Goal: Task Accomplishment & Management: Use online tool/utility

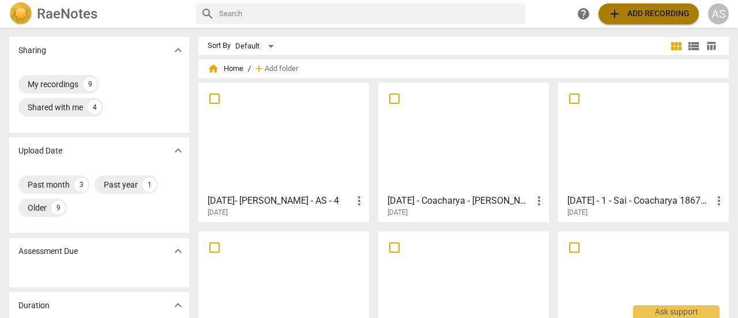
click at [656, 14] on span "add Add recording" at bounding box center [648, 14] width 82 height 14
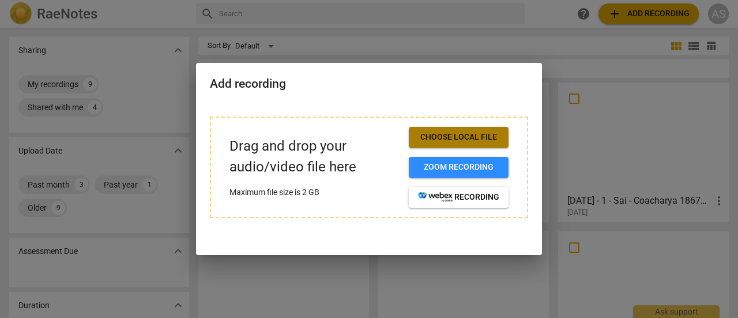
click at [463, 141] on span "Choose local file" at bounding box center [458, 137] width 81 height 12
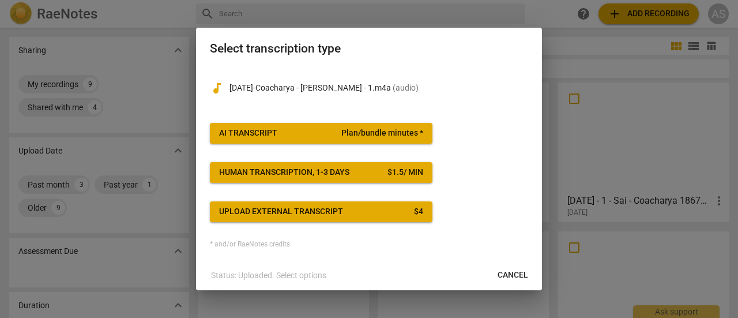
click at [274, 137] on div "AI Transcript" at bounding box center [248, 133] width 58 height 12
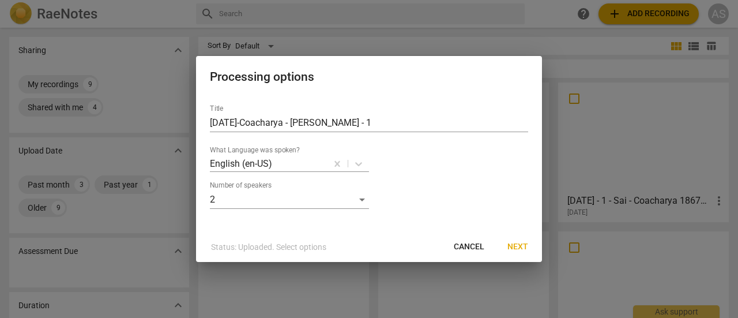
click at [274, 137] on div "Title [DATE]-Coacharya - [PERSON_NAME] - 1 What Language was spoken? English (e…" at bounding box center [369, 152] width 318 height 114
click at [515, 251] on span "Next" at bounding box center [517, 247] width 21 height 12
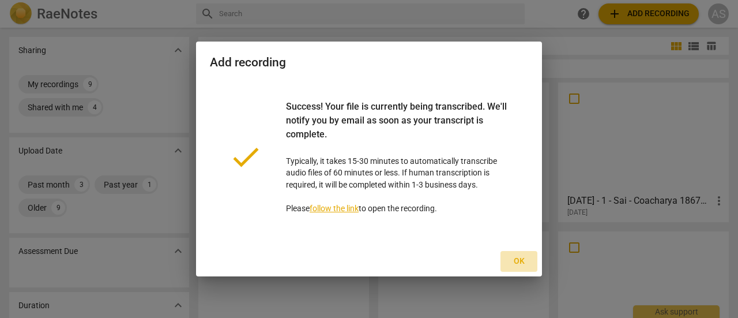
click at [520, 261] on span "Ok" at bounding box center [518, 261] width 18 height 12
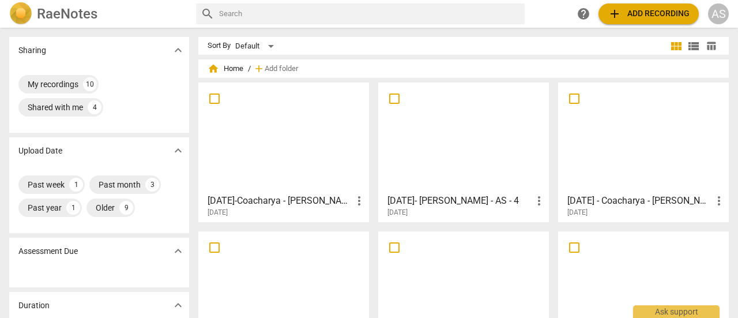
click at [304, 158] on div at bounding box center [283, 137] width 163 height 102
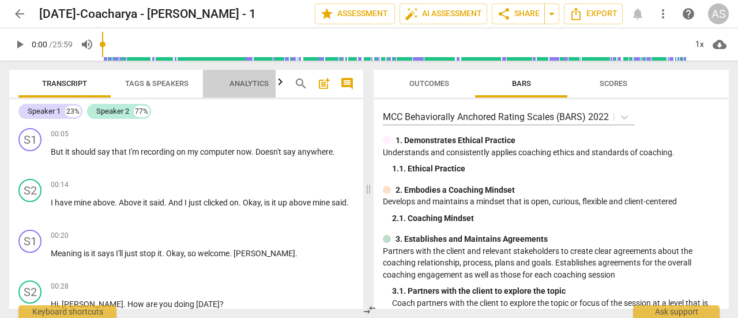
click at [239, 90] on span "Analytics" at bounding box center [249, 84] width 67 height 16
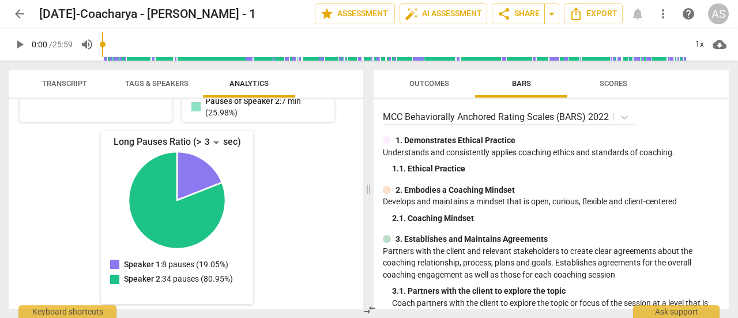
scroll to position [321, 0]
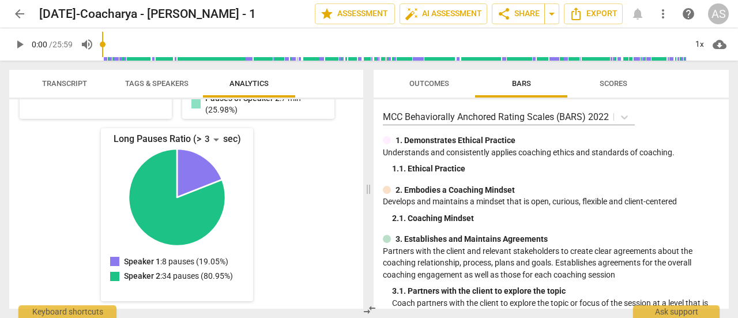
click at [357, 144] on div "Speaker 1 Spoke for 5 minutes ( 17.80% ) Paused for 2 minutes ( 6.99% ) Talk-to…" at bounding box center [186, 203] width 354 height 209
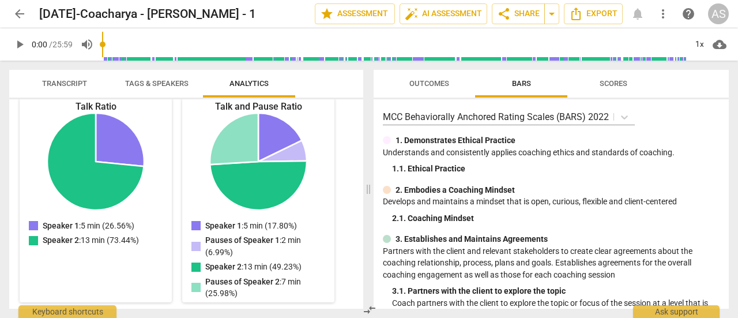
click at [358, 106] on div "Speaker 1 Spoke for 5 minutes ( 17.80% ) Paused for 2 minutes ( 6.99% ) Talk-to…" at bounding box center [186, 203] width 354 height 209
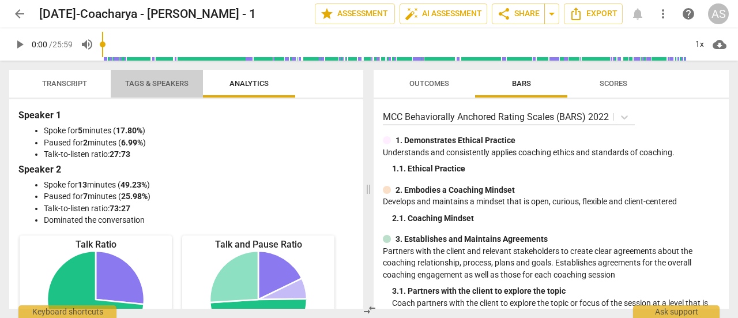
click at [162, 84] on span "Tags & Speakers" at bounding box center [156, 83] width 63 height 9
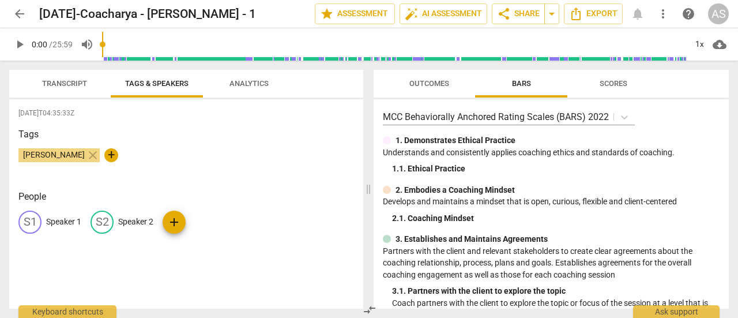
click at [71, 88] on span "Transcript" at bounding box center [64, 84] width 73 height 16
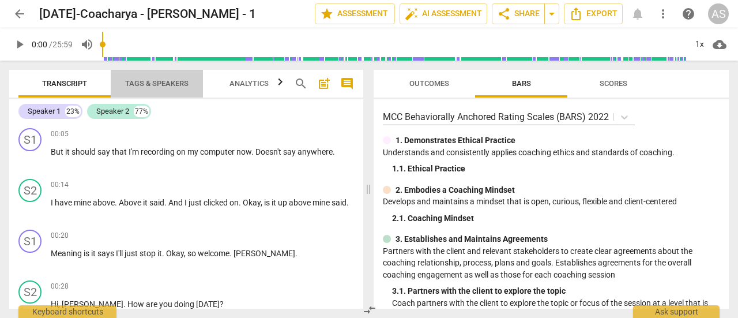
click at [158, 85] on span "Tags & Speakers" at bounding box center [156, 83] width 63 height 9
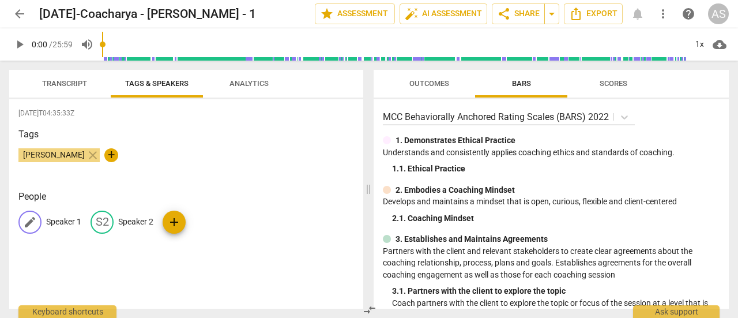
click at [52, 224] on p "Speaker 1" at bounding box center [63, 222] width 35 height 12
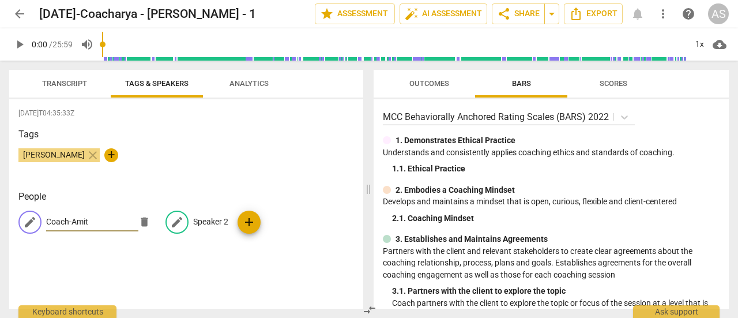
type input "Coach-Amit"
click at [174, 222] on span "edit" at bounding box center [177, 222] width 14 height 14
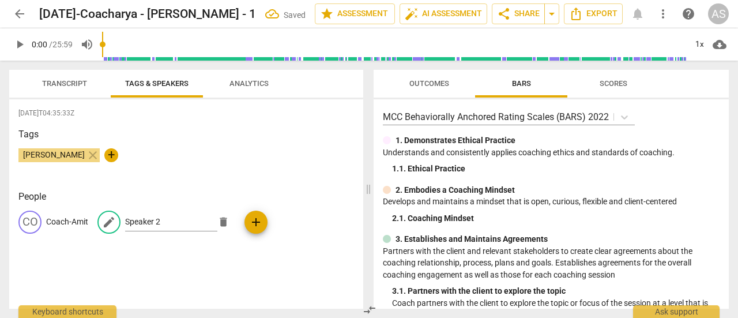
click at [225, 220] on div "edit Speaker 2 delete" at bounding box center [166, 221] width 138 height 23
click at [161, 216] on input "Speaker 2" at bounding box center [171, 222] width 92 height 18
type input "C"
click at [30, 222] on span "edit" at bounding box center [30, 222] width 14 height 14
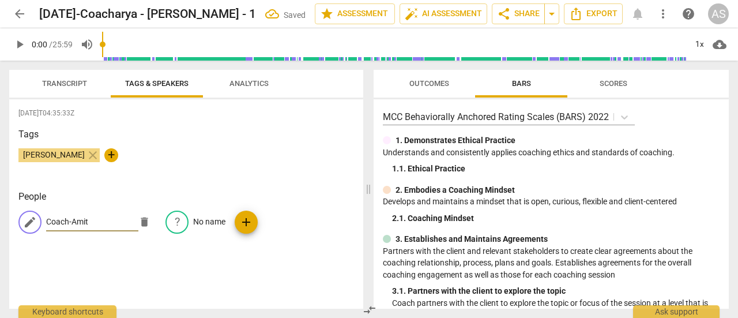
click at [86, 222] on input "Coach-Amit" at bounding box center [92, 222] width 92 height 18
click at [91, 222] on input "Coach-Amit" at bounding box center [92, 222] width 92 height 18
type input "C"
type input "Coach"
click at [195, 225] on p "No name" at bounding box center [209, 222] width 32 height 12
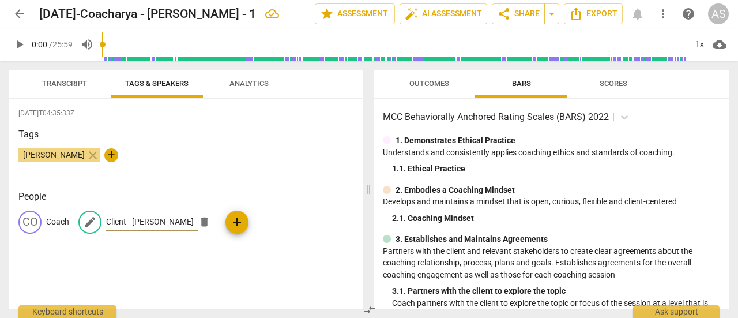
type input "Client - [PERSON_NAME]"
click at [233, 228] on span "add" at bounding box center [237, 222] width 14 height 14
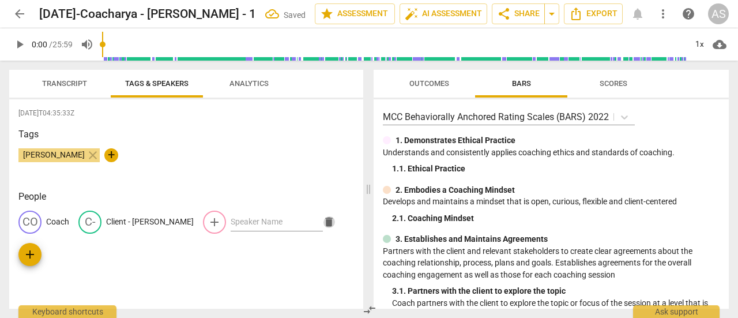
click at [323, 219] on span "delete" at bounding box center [329, 222] width 12 height 12
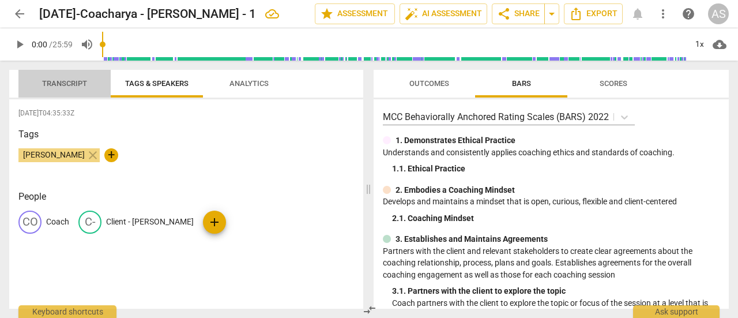
click at [58, 86] on span "Transcript" at bounding box center [64, 83] width 45 height 9
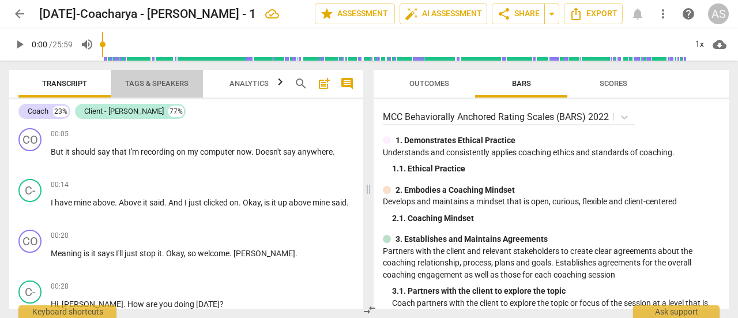
click at [145, 84] on span "Tags & Speakers" at bounding box center [156, 83] width 63 height 9
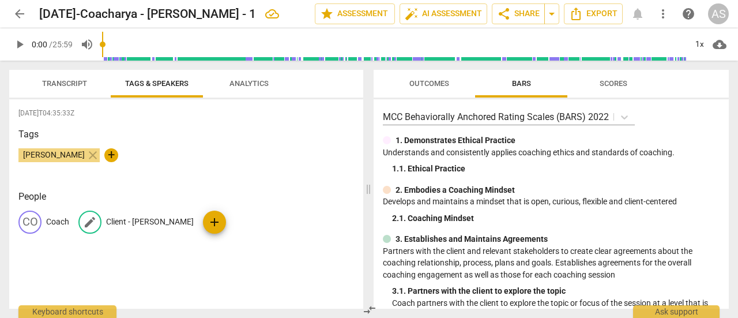
click at [116, 223] on p "Client - [PERSON_NAME]" at bounding box center [150, 222] width 88 height 12
click at [168, 218] on input "Client - [PERSON_NAME]" at bounding box center [152, 222] width 92 height 18
type input "C"
type input "[PERSON_NAME]"
click at [181, 261] on div "[DATE]T04:35:33Z Tags [PERSON_NAME] close + People CO Coach edit [PERSON_NAME] …" at bounding box center [186, 203] width 354 height 209
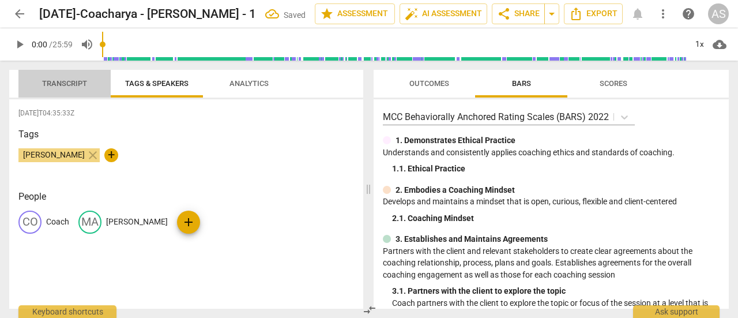
click at [73, 86] on span "Transcript" at bounding box center [64, 83] width 45 height 9
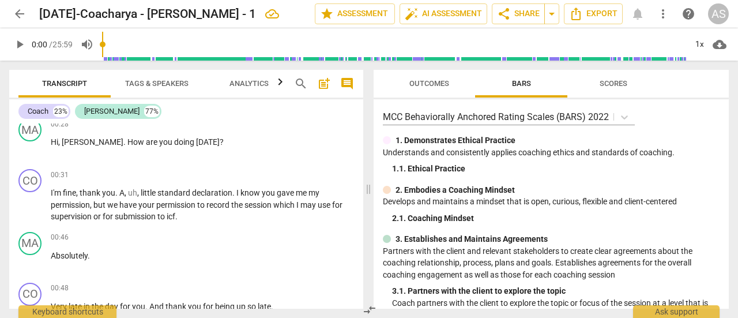
scroll to position [324, 0]
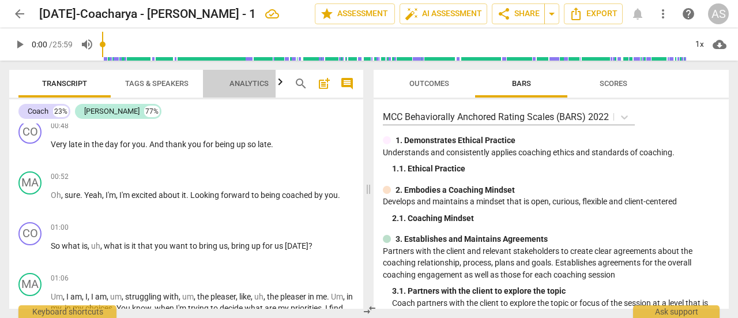
click at [243, 84] on span "Analytics" at bounding box center [248, 83] width 39 height 9
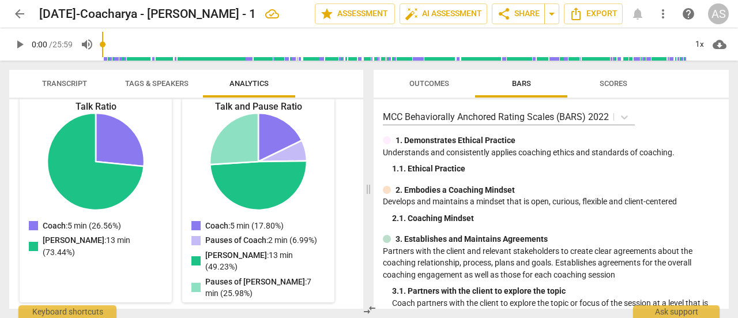
scroll to position [0, 0]
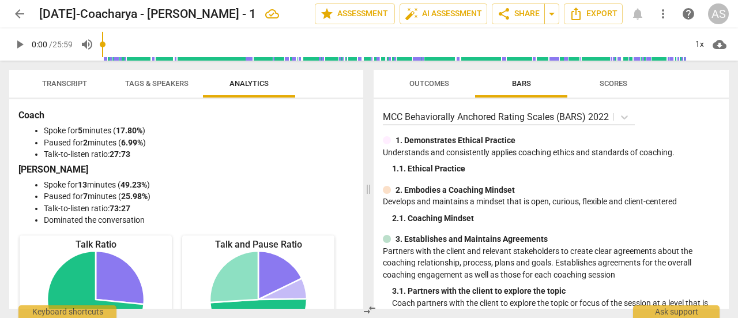
click at [246, 166] on h3 "[PERSON_NAME]" at bounding box center [185, 170] width 335 height 14
click at [70, 77] on span "Transcript" at bounding box center [64, 84] width 73 height 16
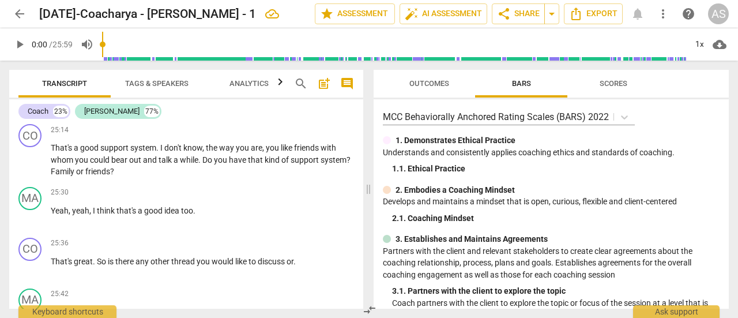
scroll to position [5672, 0]
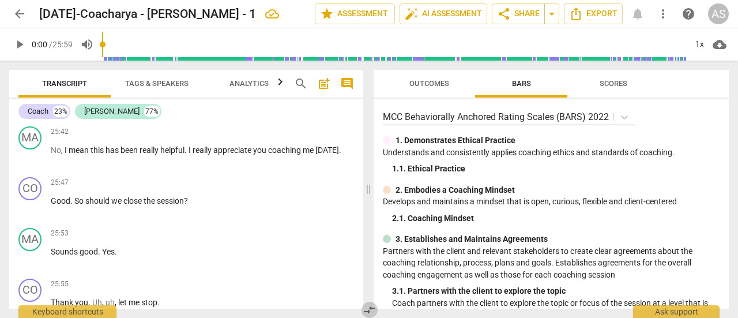
click at [361, 305] on span "compare_arrows" at bounding box center [369, 310] width 17 height 14
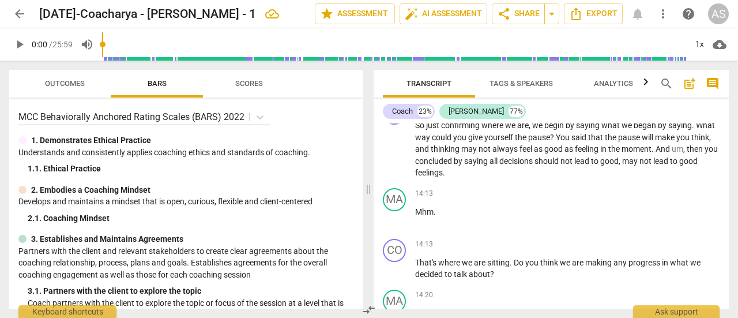
scroll to position [3403, 0]
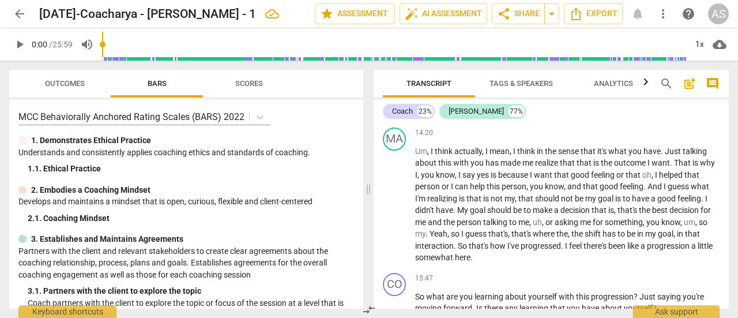
click at [730, 269] on div "Transcript Tags & Speakers Analytics search post_add comment Coach 23% [PERSON_…" at bounding box center [553, 189] width 369 height 257
drag, startPoint x: 730, startPoint y: 269, endPoint x: 725, endPoint y: 276, distance: 8.3
click at [725, 276] on div "Transcript Tags & Speakers Analytics search post_add comment Coach 23% [PERSON_…" at bounding box center [553, 189] width 369 height 257
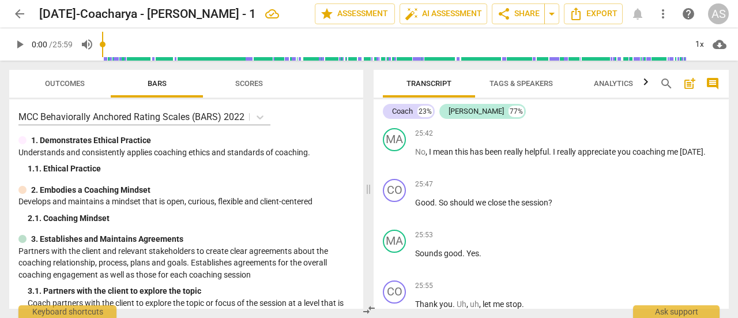
scroll to position [5671, 0]
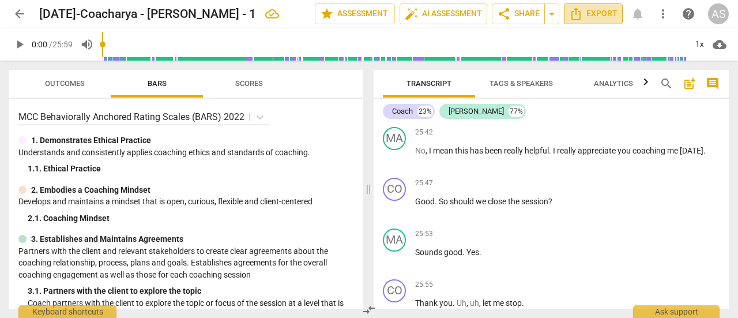
click at [599, 13] on span "Export" at bounding box center [593, 14] width 48 height 14
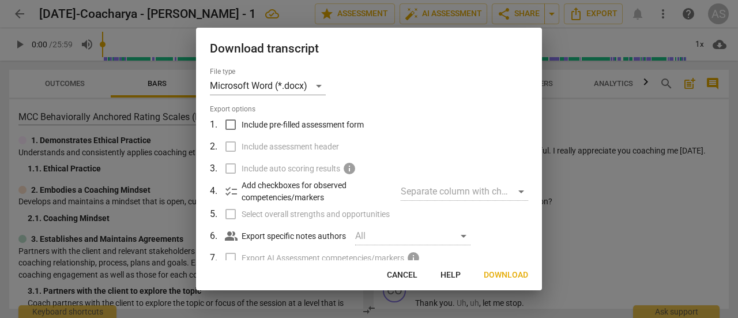
scroll to position [119, 0]
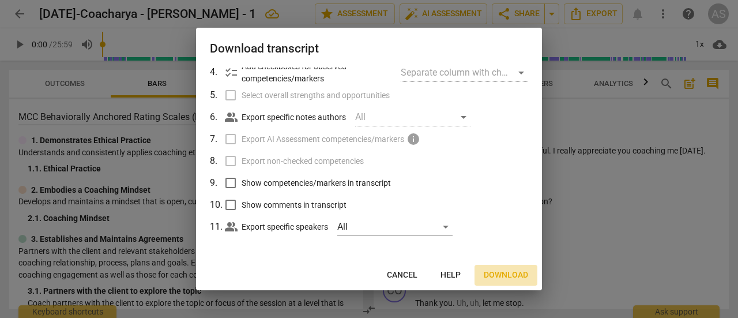
click at [508, 274] on span "Download" at bounding box center [506, 275] width 44 height 12
